Goal: Find specific page/section: Find specific page/section

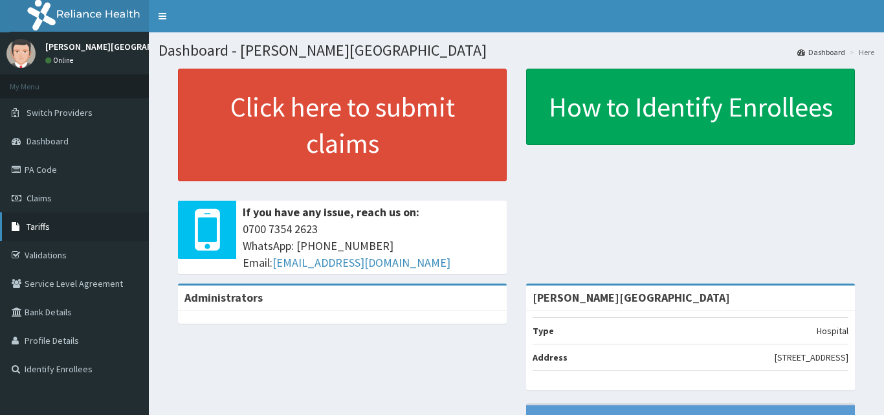
click at [41, 225] on span "Tariffs" at bounding box center [38, 227] width 23 height 12
click at [43, 225] on span "Tariffs" at bounding box center [38, 227] width 23 height 12
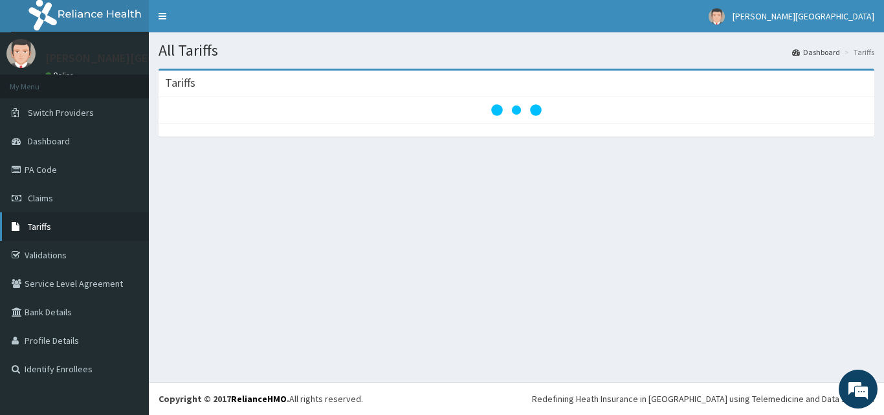
click at [48, 230] on span "Tariffs" at bounding box center [39, 227] width 23 height 12
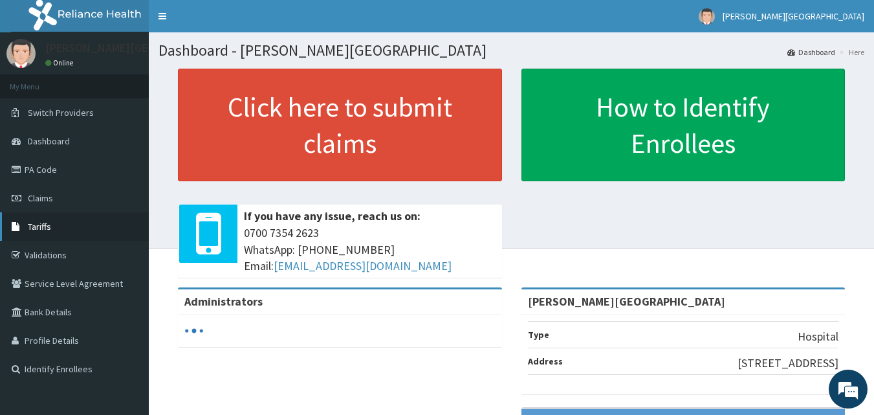
click at [33, 225] on span "Tariffs" at bounding box center [39, 227] width 23 height 12
click at [45, 171] on link "PA Code" at bounding box center [74, 169] width 149 height 28
click at [37, 226] on span "Tariffs" at bounding box center [39, 227] width 23 height 12
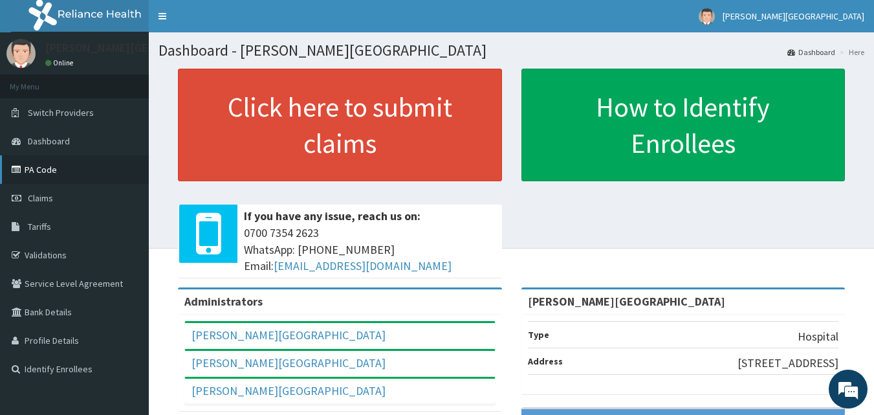
click at [47, 165] on link "PA Code" at bounding box center [74, 169] width 149 height 28
click at [54, 170] on link "PA Code" at bounding box center [74, 169] width 149 height 28
